Goal: Check status: Check status

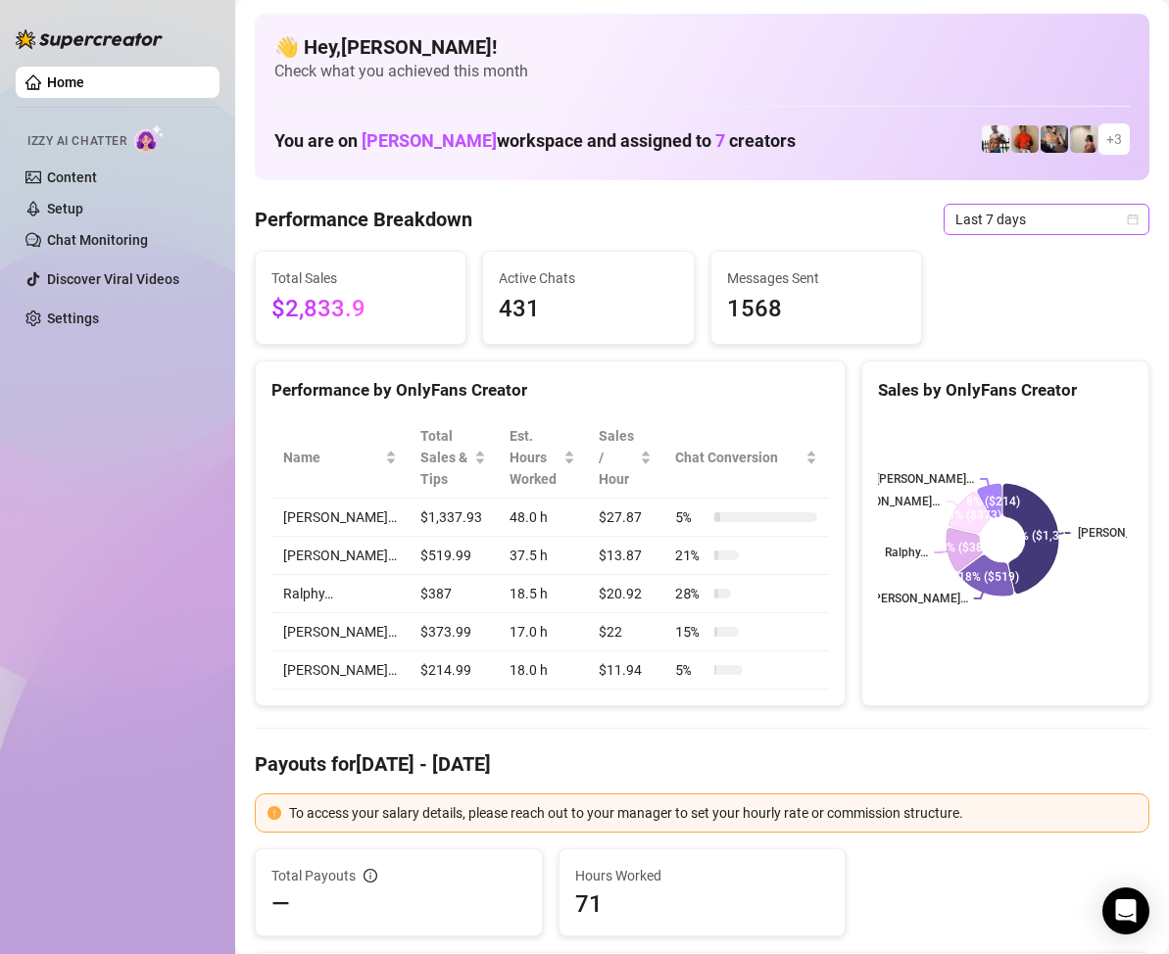
click at [1128, 216] on icon "calendar" at bounding box center [1133, 219] width 11 height 11
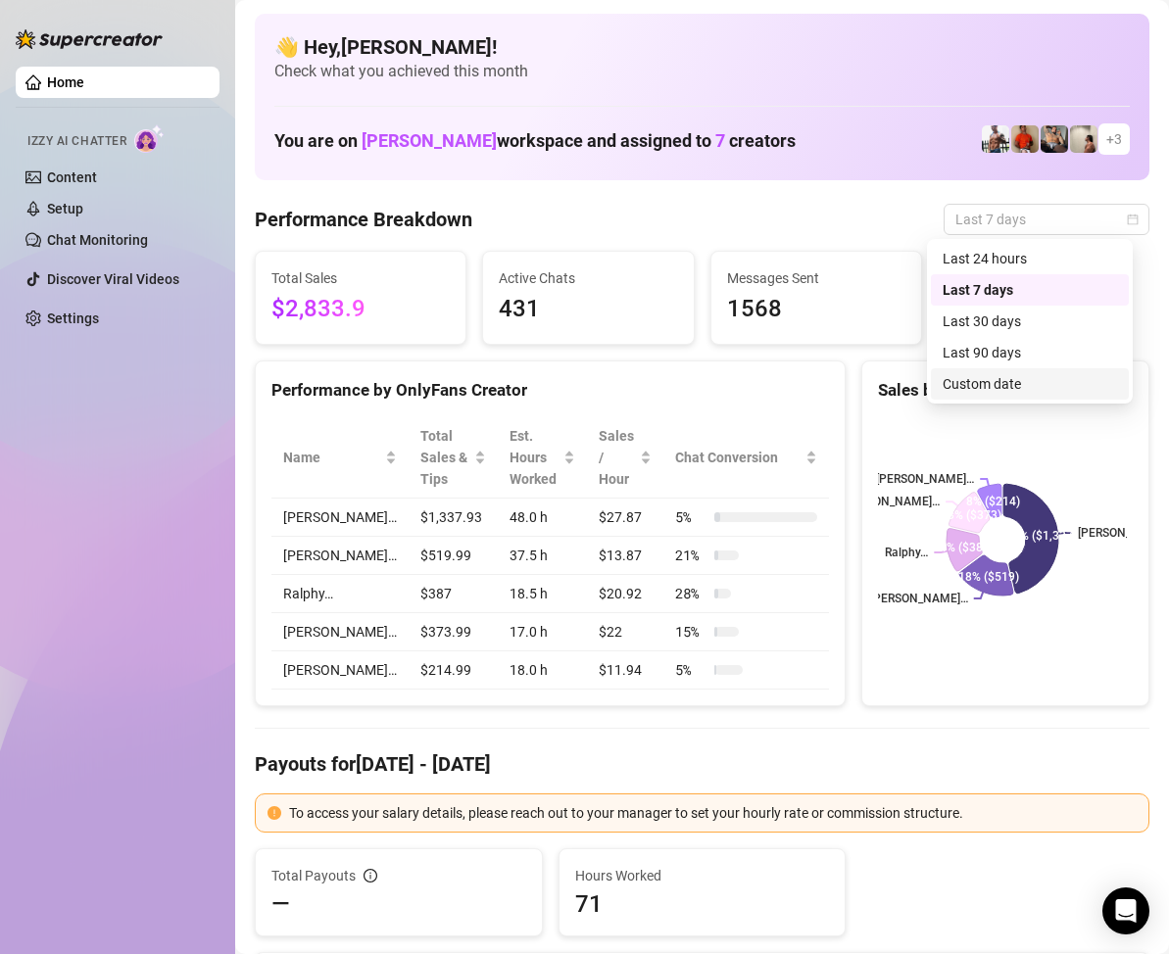
click at [1021, 381] on div "Custom date" at bounding box center [1030, 384] width 174 height 22
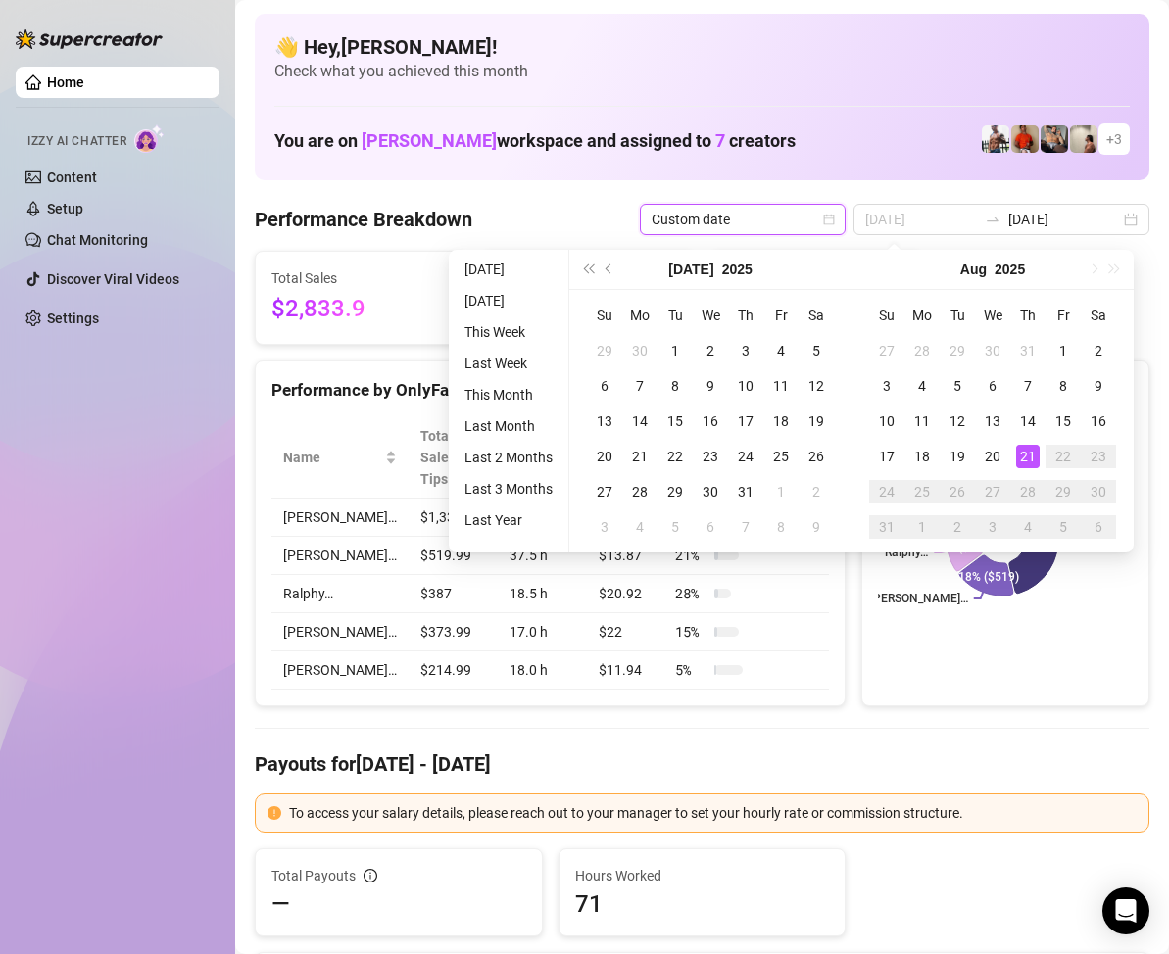
type input "[DATE]"
click at [1028, 453] on div "21" at bounding box center [1028, 457] width 24 height 24
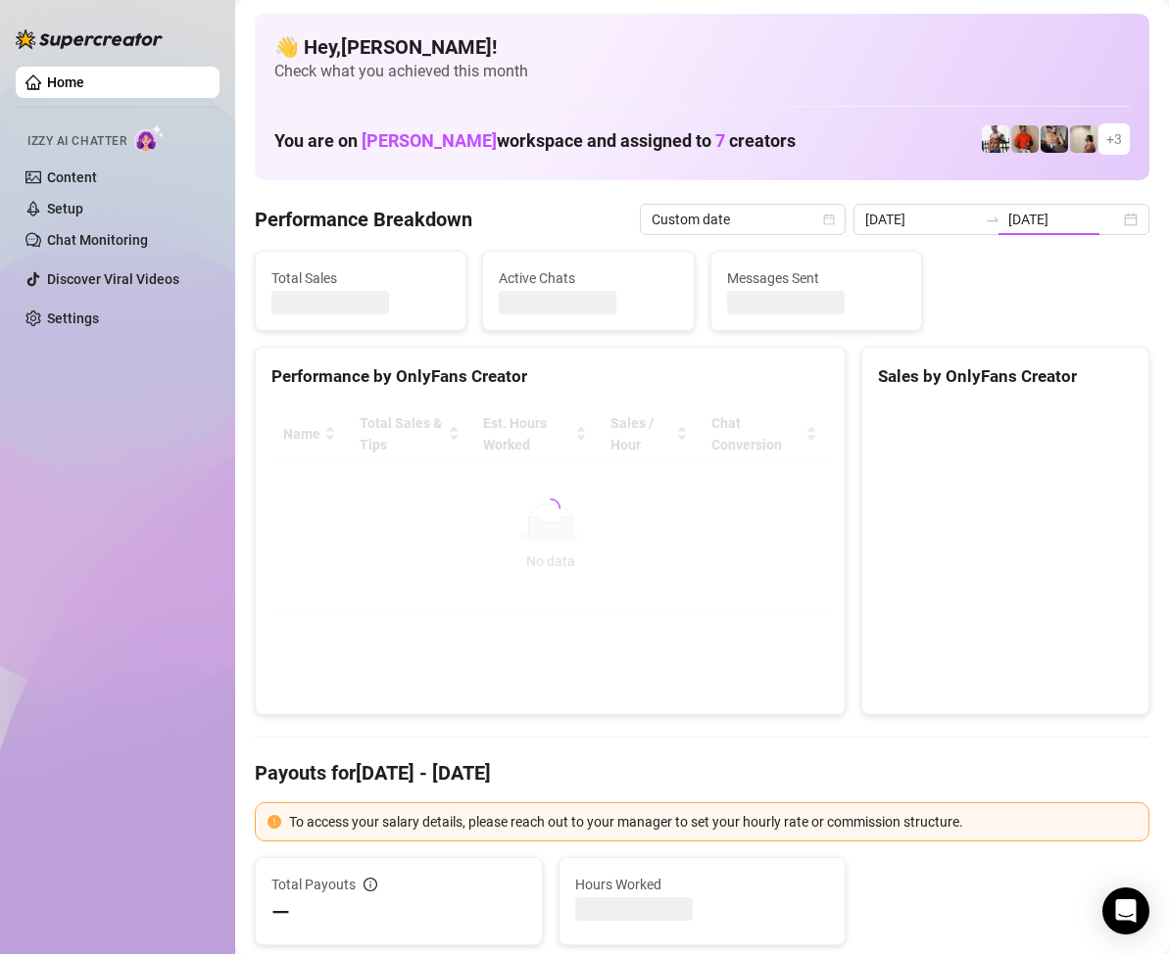
type input "[DATE]"
